Goal: Task Accomplishment & Management: Manage account settings

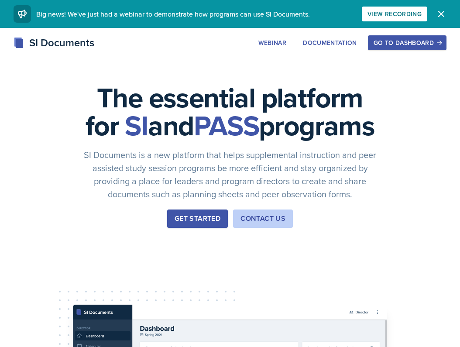
click at [397, 42] on div "Go to Dashboard" at bounding box center [406, 42] width 67 height 7
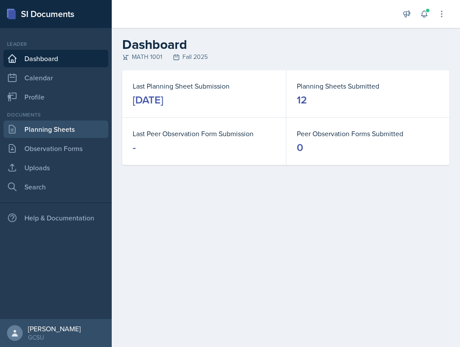
click at [91, 128] on link "Planning Sheets" at bounding box center [55, 128] width 105 height 17
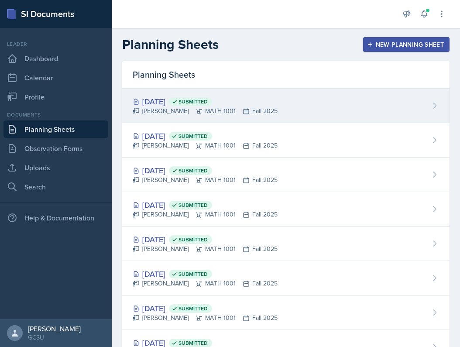
click at [283, 113] on div "[DATE] Submitted [PERSON_NAME] MATH 1001 Fall 2025" at bounding box center [285, 106] width 327 height 34
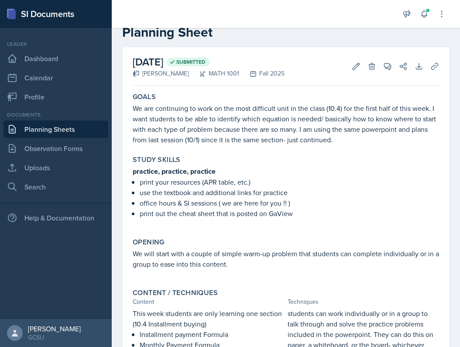
scroll to position [44, 0]
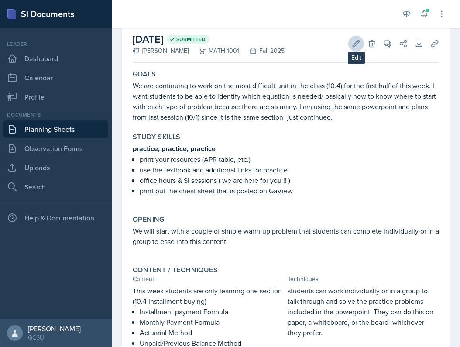
click at [358, 41] on icon at bounding box center [356, 43] width 9 height 9
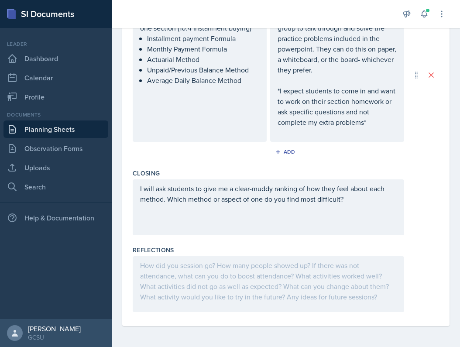
scroll to position [380, 0]
click at [231, 292] on div at bounding box center [268, 284] width 271 height 56
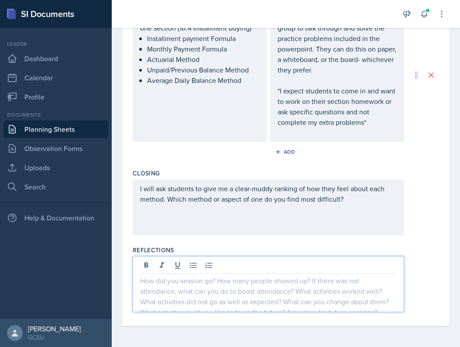
click at [234, 285] on p at bounding box center [268, 280] width 257 height 10
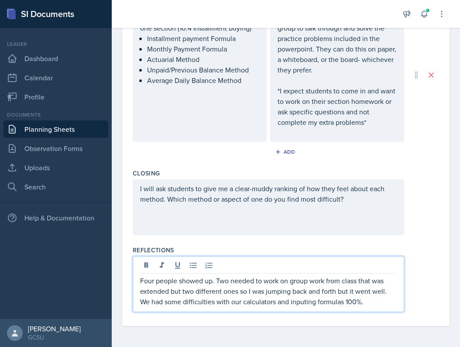
click at [342, 293] on p "Four people showed up. Two needed to work on group work from class that was ext…" at bounding box center [268, 290] width 257 height 31
click at [375, 293] on p "Four people showed up. Two needed to work on group work from class that was ext…" at bounding box center [268, 290] width 257 height 31
click at [391, 304] on p "Four people showed up. Two needed to work on group work from class that was ext…" at bounding box center [268, 290] width 257 height 31
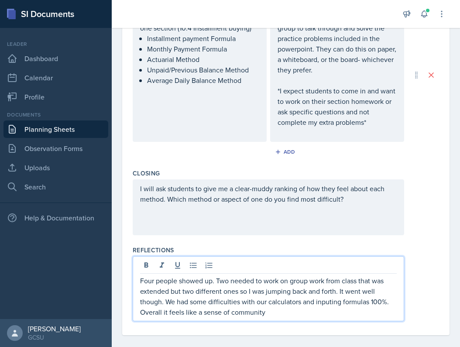
click at [199, 314] on p "Four people showed up. Two needed to work on group work from class that was ext…" at bounding box center [268, 296] width 257 height 42
click at [367, 313] on p "Four people showed up. Two needed to work on group work from class that was ext…" at bounding box center [268, 296] width 257 height 42
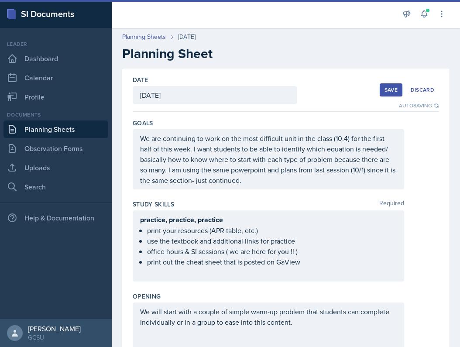
click at [390, 90] on div "Save" at bounding box center [390, 89] width 13 height 7
